Goal: Information Seeking & Learning: Learn about a topic

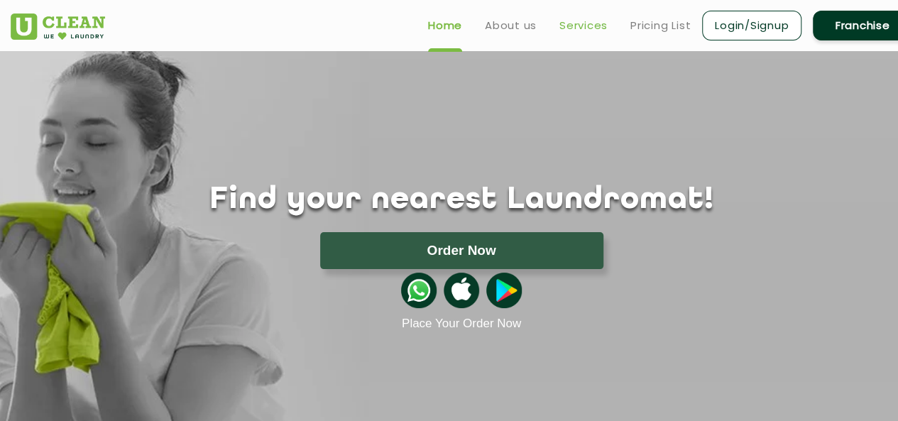
click at [588, 22] on link "Services" at bounding box center [584, 25] width 48 height 17
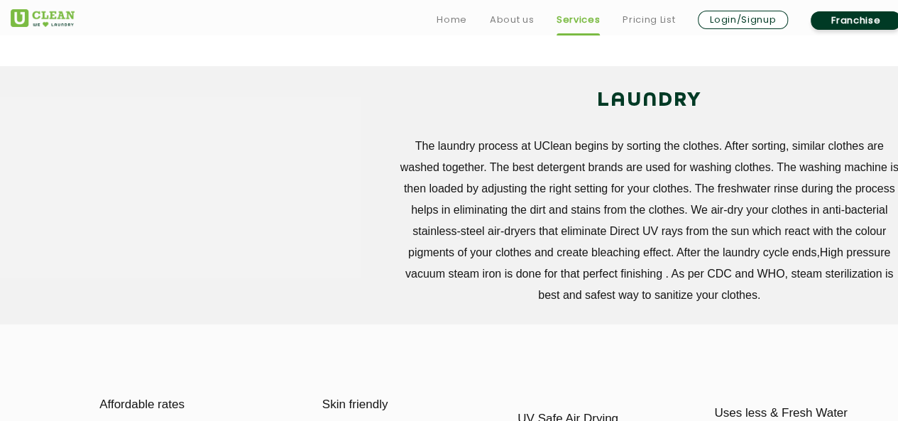
scroll to position [448, 0]
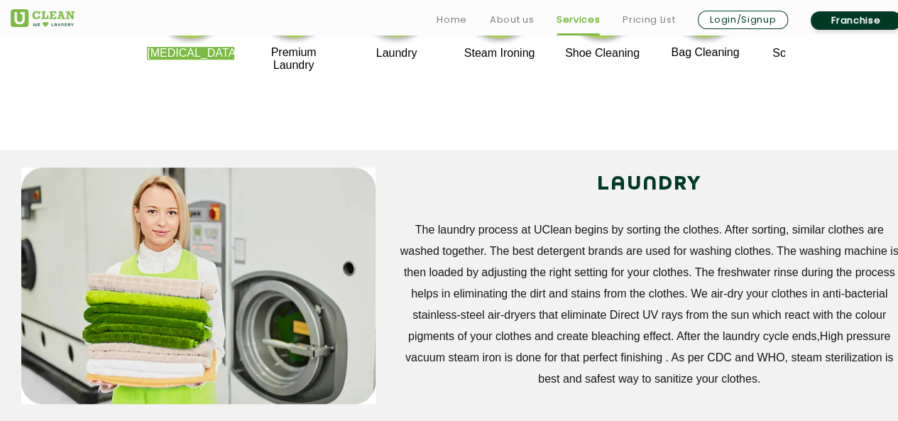
click at [533, 169] on h2 "LAUNDRY" at bounding box center [649, 185] width 505 height 34
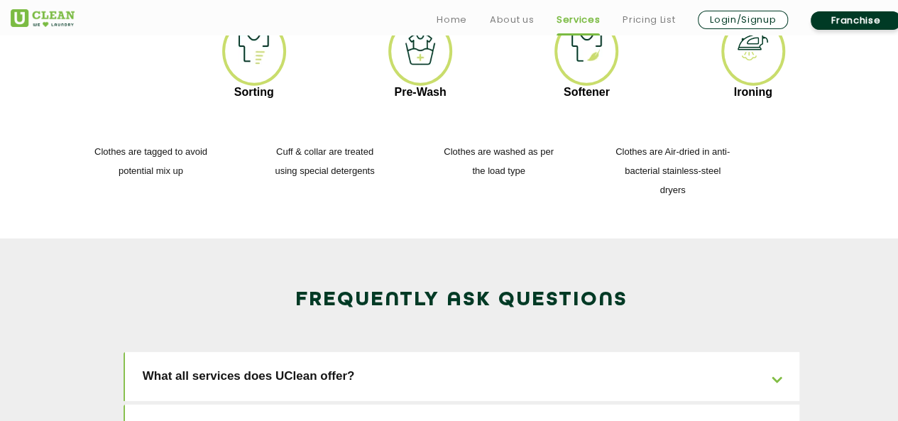
scroll to position [2015, 0]
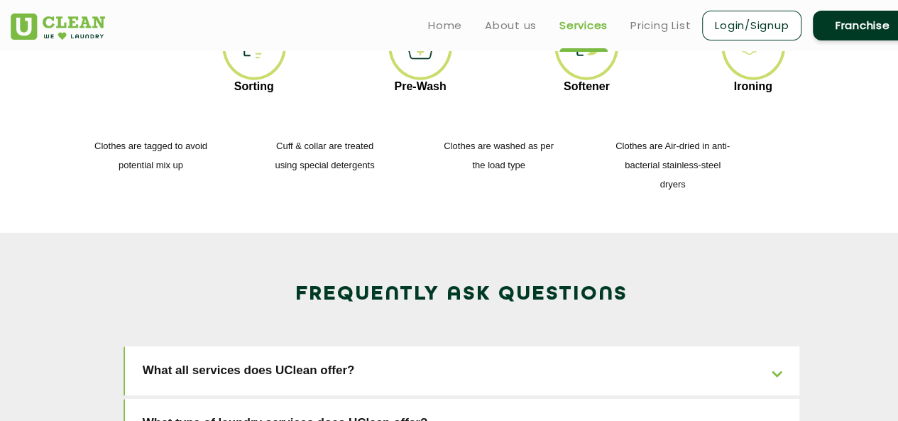
click at [347, 347] on link "What all services does UClean offer?" at bounding box center [462, 371] width 675 height 49
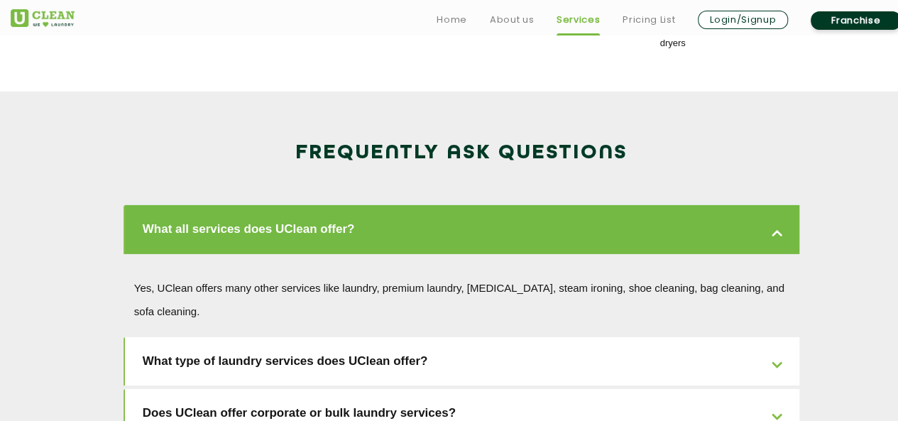
scroll to position [2158, 0]
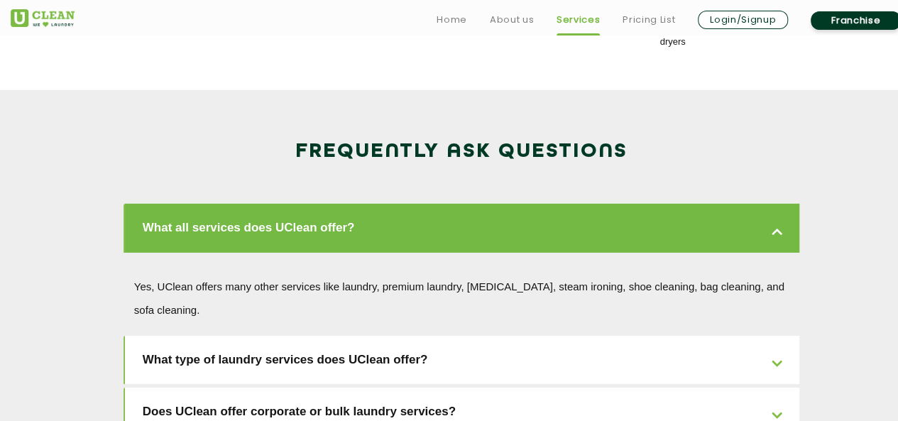
click at [347, 336] on link "What type of laundry services does UClean offer?" at bounding box center [462, 360] width 675 height 49
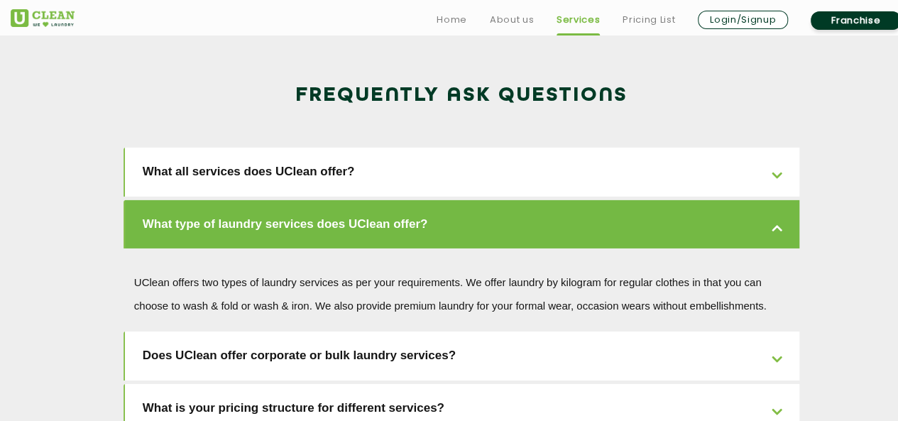
scroll to position [2218, 0]
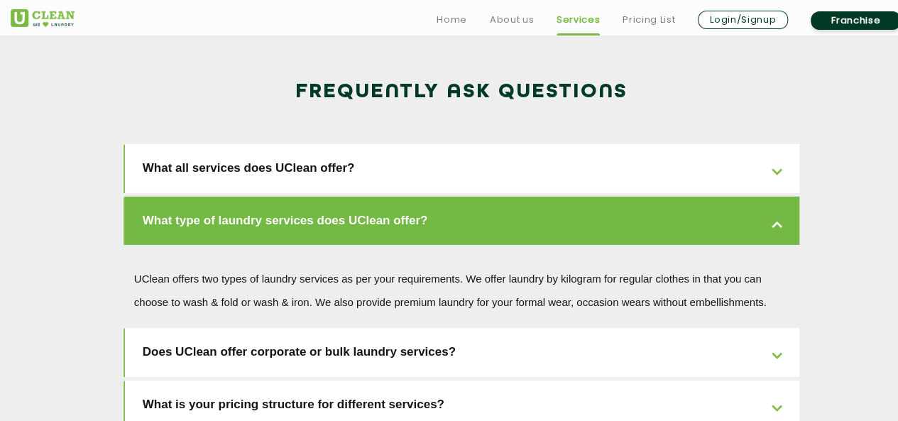
click at [347, 328] on link "Does UClean offer corporate or bulk laundry services?" at bounding box center [462, 352] width 675 height 49
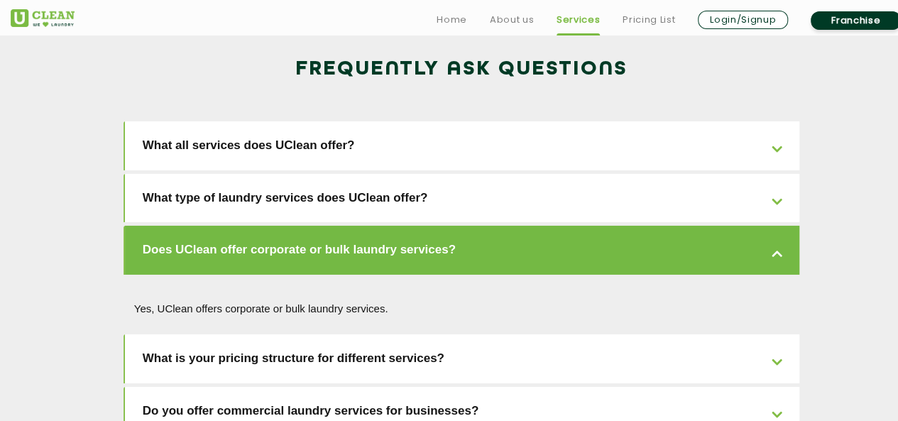
scroll to position [2264, 0]
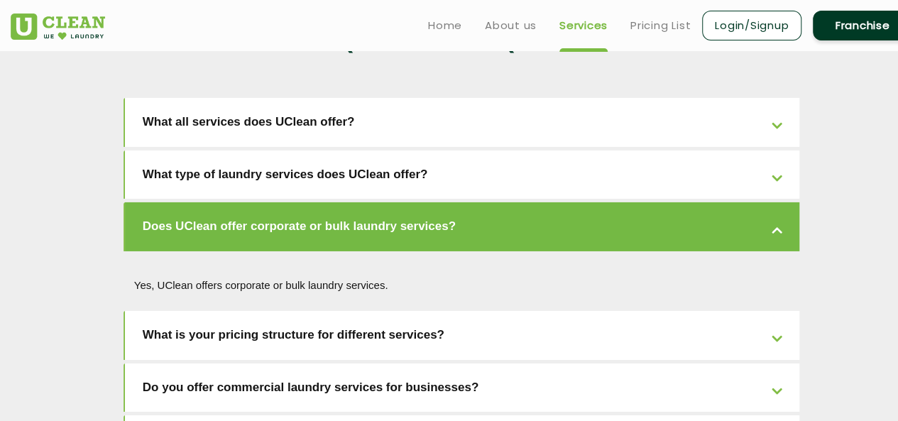
click at [339, 311] on link "What is your pricing structure for different services?" at bounding box center [462, 335] width 675 height 49
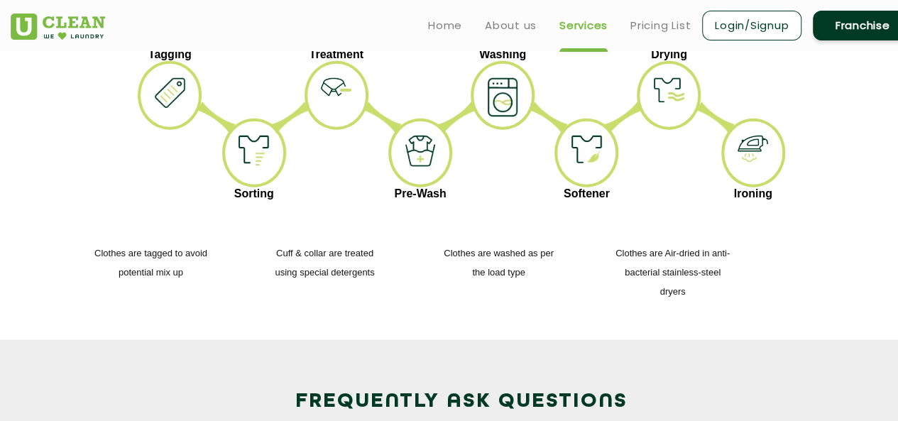
scroll to position [1909, 0]
click at [662, 21] on link "Pricing List" at bounding box center [661, 25] width 60 height 17
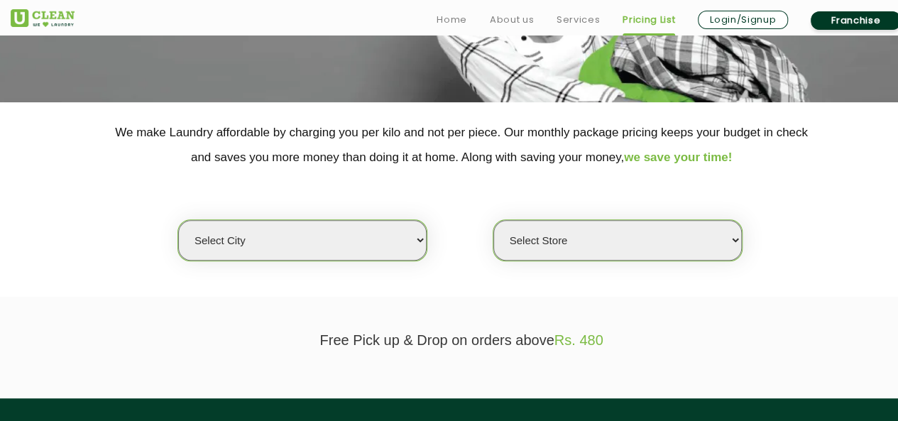
scroll to position [227, 0]
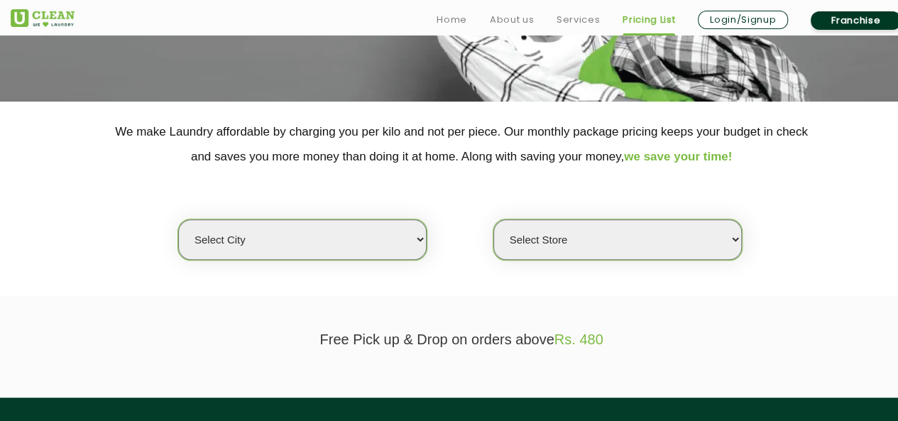
click at [376, 251] on select "Select city [GEOGRAPHIC_DATA] [GEOGRAPHIC_DATA] [GEOGRAPHIC_DATA] [GEOGRAPHIC_D…" at bounding box center [302, 239] width 249 height 40
select select "124"
click at [178, 219] on select "Select city [GEOGRAPHIC_DATA] [GEOGRAPHIC_DATA] [GEOGRAPHIC_DATA] [GEOGRAPHIC_D…" at bounding box center [302, 239] width 249 height 40
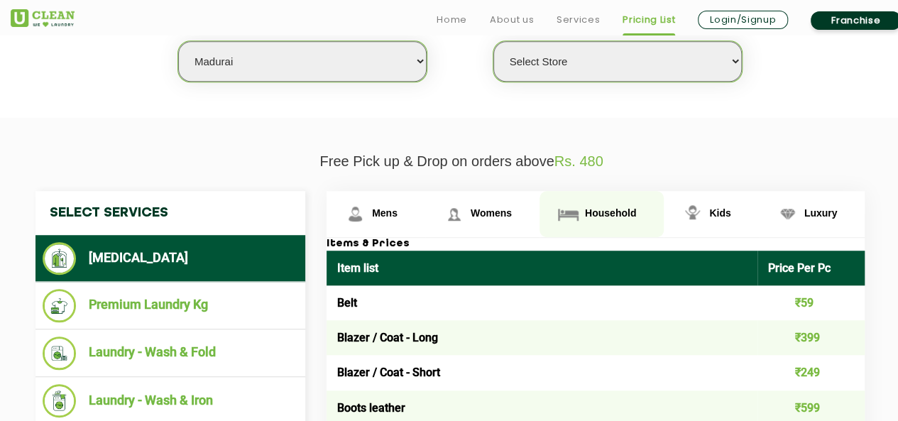
scroll to position [410, 0]
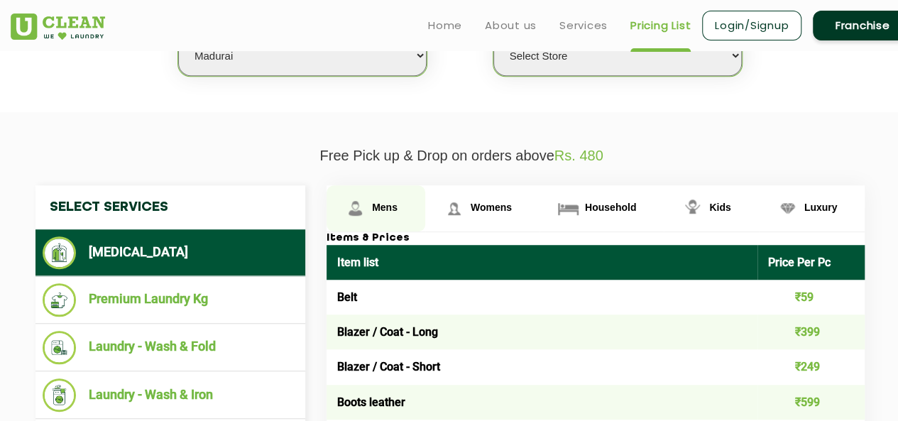
click at [384, 199] on link "Mens" at bounding box center [376, 208] width 99 height 46
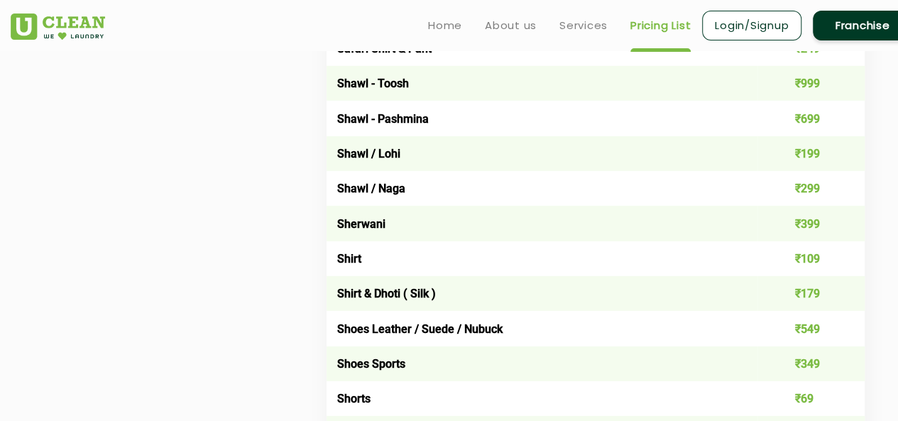
scroll to position [1920, 0]
